Goal: Navigation & Orientation: Find specific page/section

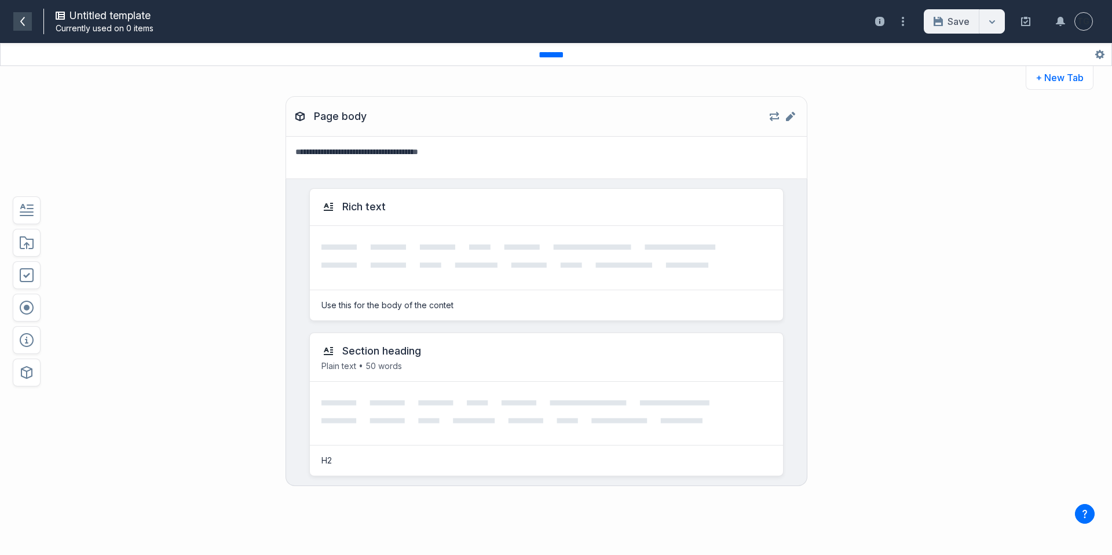
click at [25, 24] on icon at bounding box center [22, 21] width 9 height 9
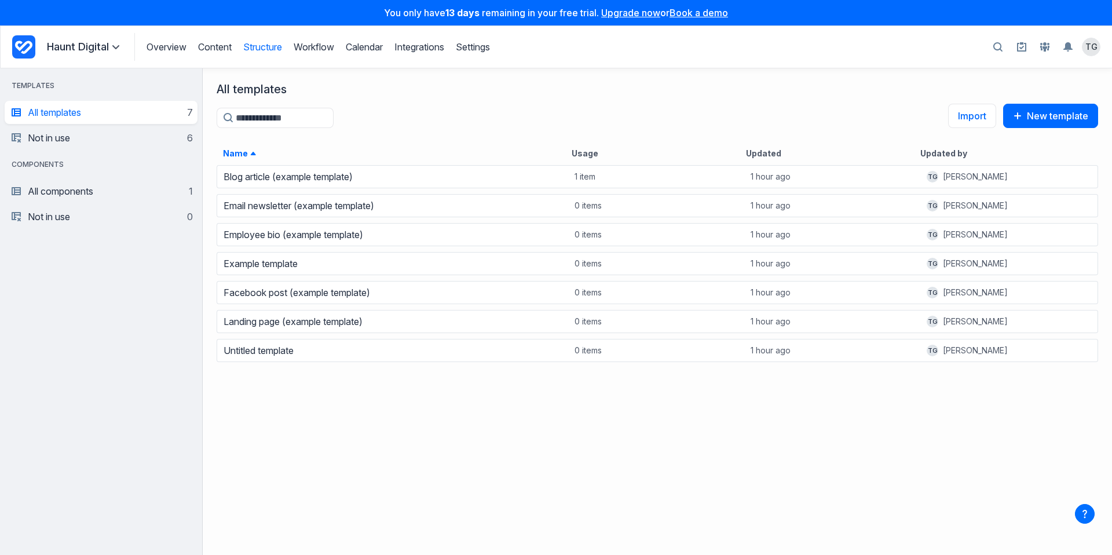
scroll to position [374, 892]
click at [21, 52] on icon "Project Dashboard" at bounding box center [23, 47] width 17 height 13
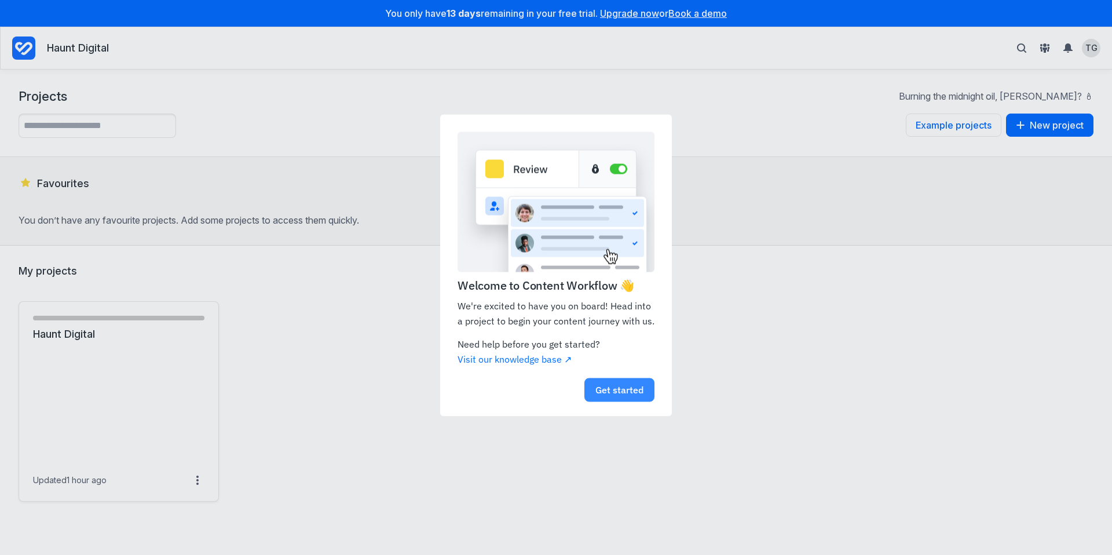
click at [610, 389] on link "Get started" at bounding box center [619, 390] width 70 height 24
